Goal: Task Accomplishment & Management: Use online tool/utility

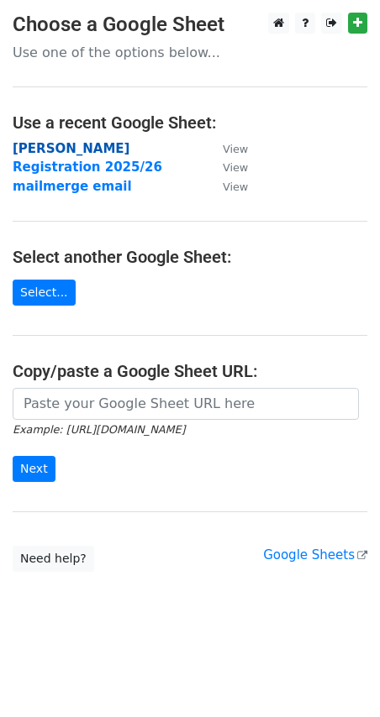
click at [76, 147] on strong "REG REMIND" at bounding box center [71, 148] width 117 height 15
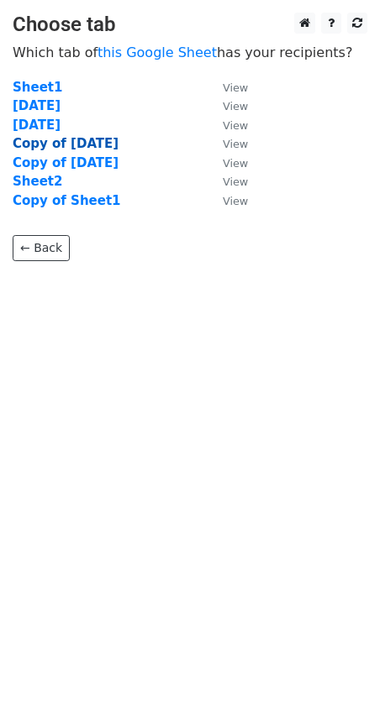
click at [55, 145] on strong "Copy of 9/18/2025" at bounding box center [66, 143] width 106 height 15
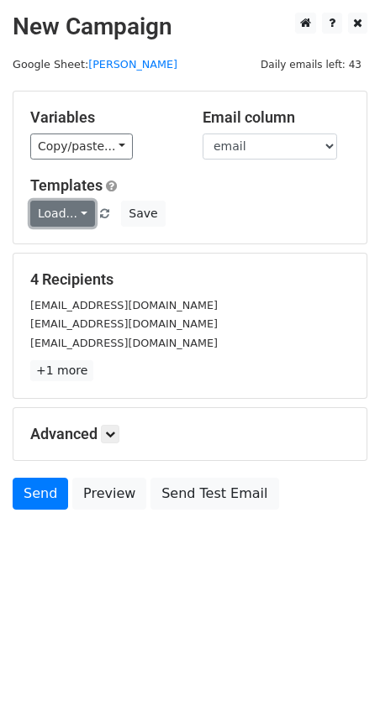
click at [65, 213] on link "Load..." at bounding box center [62, 214] width 65 height 26
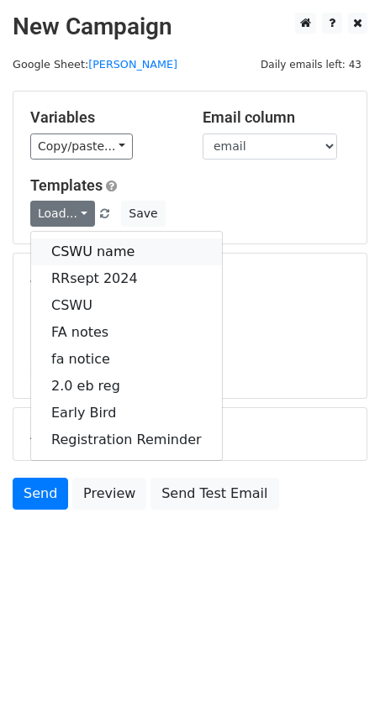
click at [86, 251] on link "CSWU name" at bounding box center [126, 252] width 191 height 27
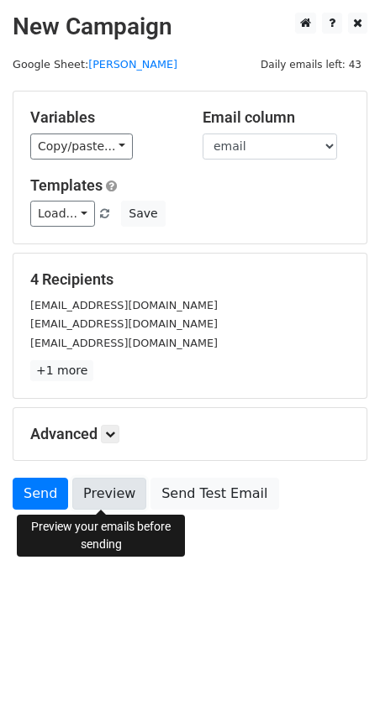
click at [117, 493] on link "Preview" at bounding box center [109, 494] width 74 height 32
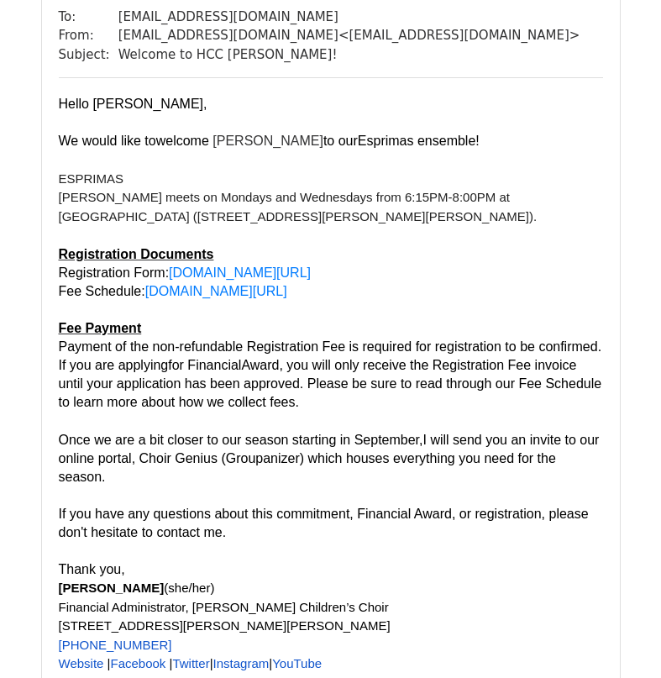
scroll to position [168, 0]
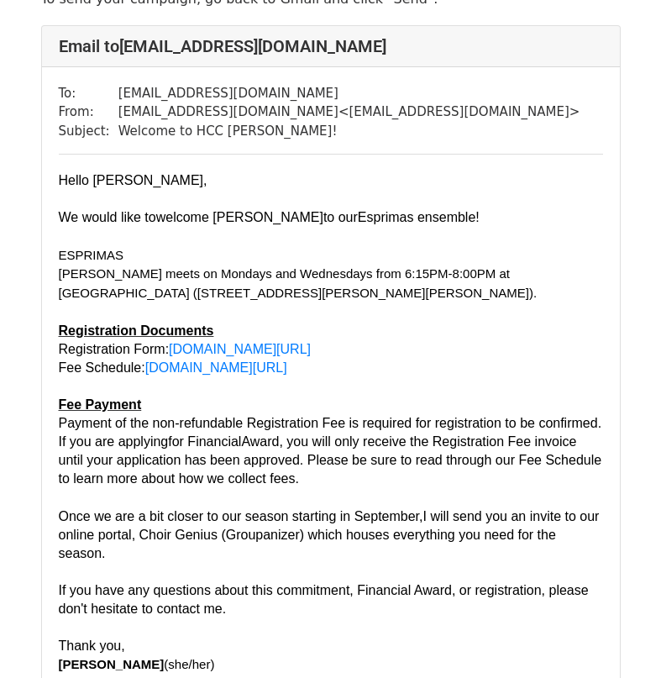
scroll to position [168, 0]
